Goal: Navigation & Orientation: Find specific page/section

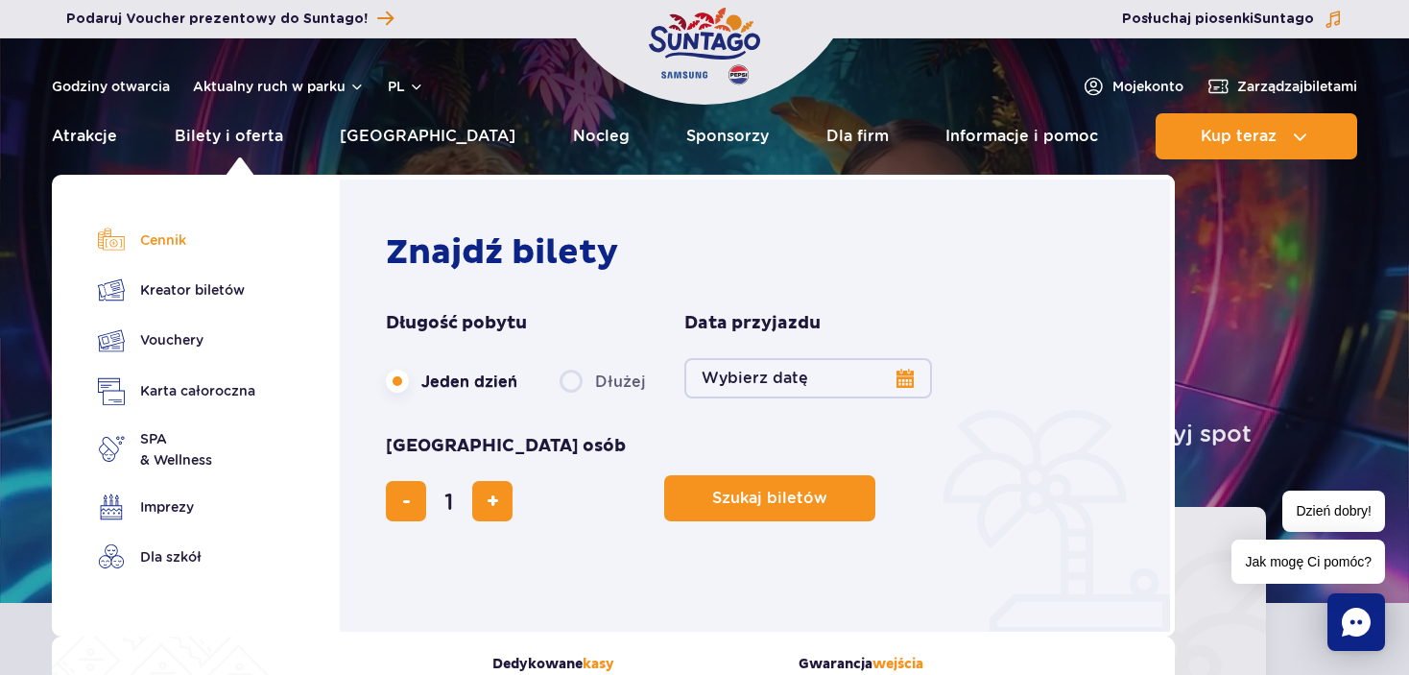
click at [179, 239] on link "Cennik" at bounding box center [176, 240] width 157 height 27
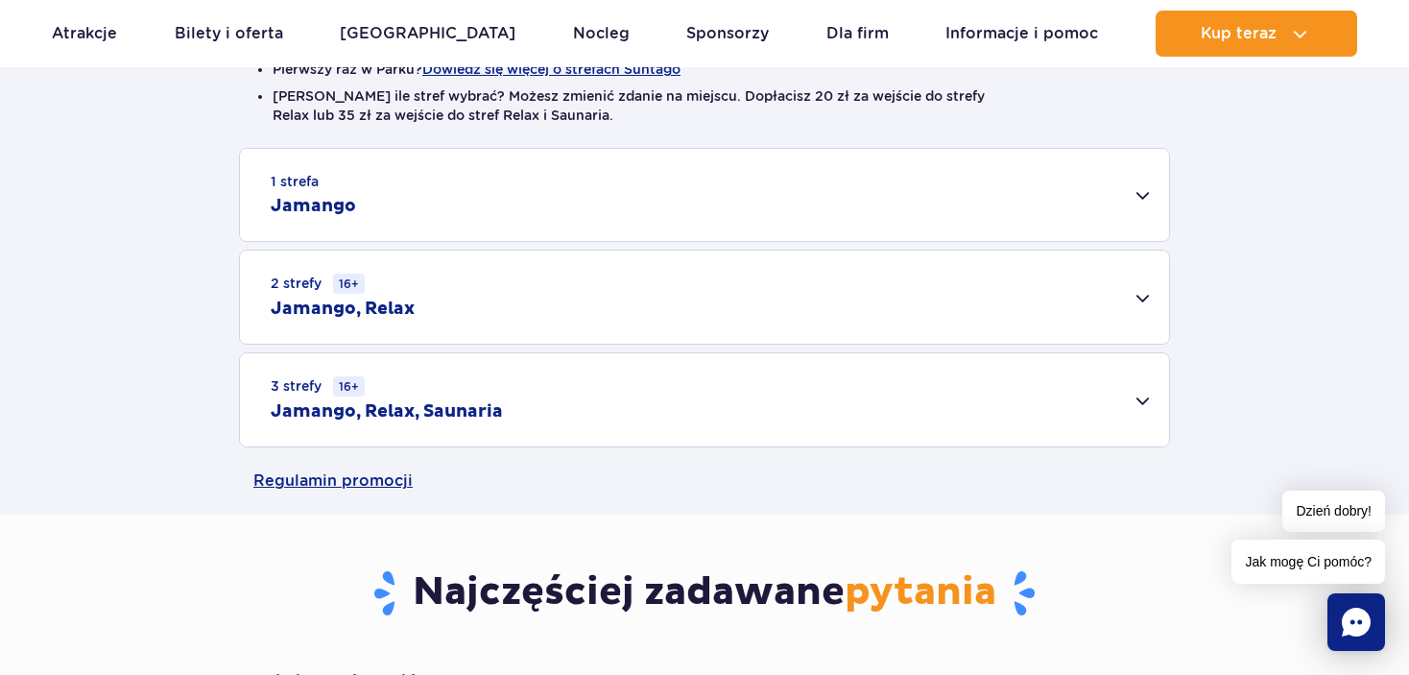
scroll to position [576, 0]
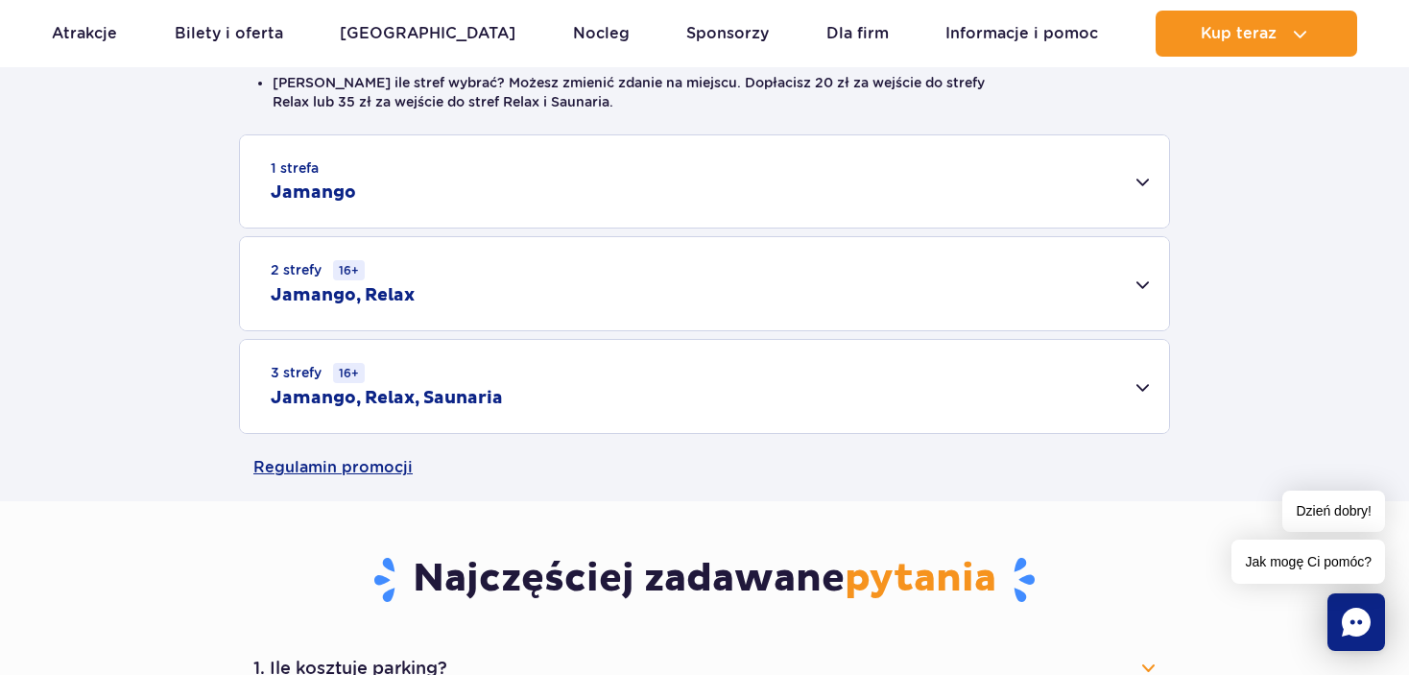
click at [357, 168] on div "1 strefa Jamango" at bounding box center [704, 181] width 929 height 92
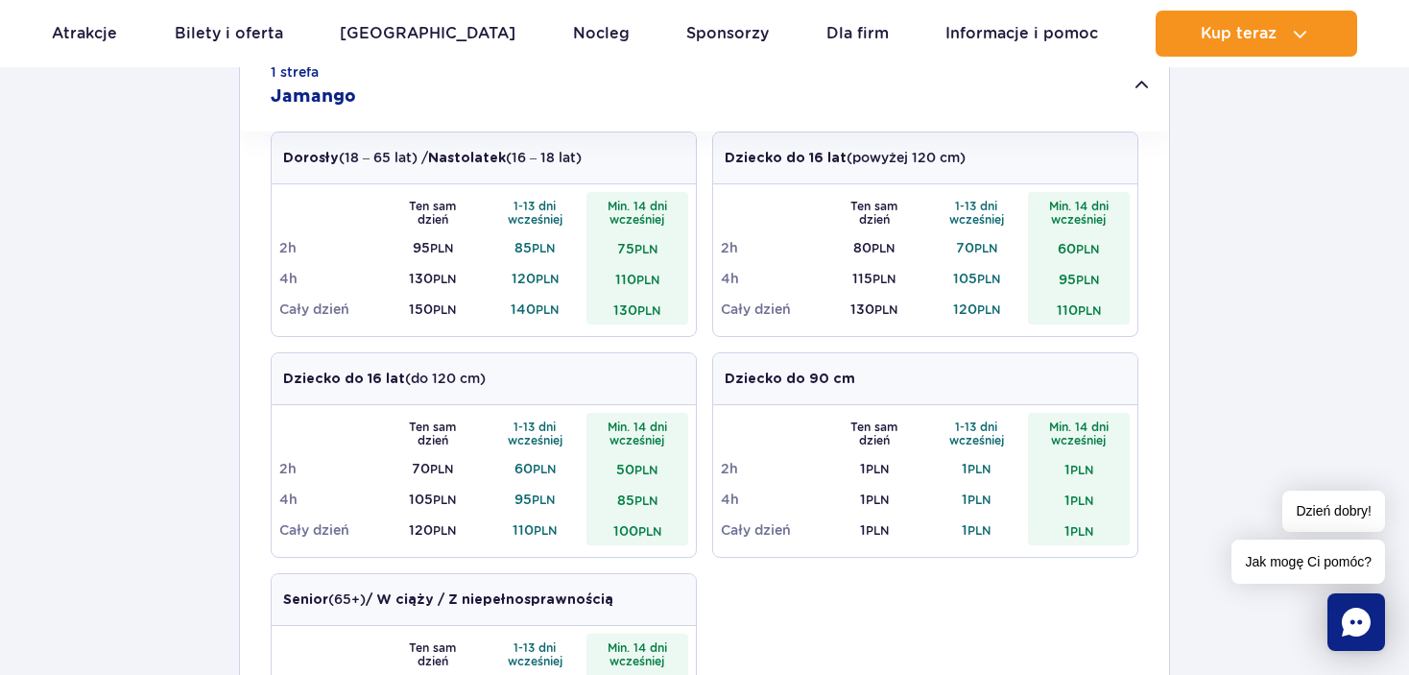
scroll to position [864, 0]
